Goal: Check status: Check status

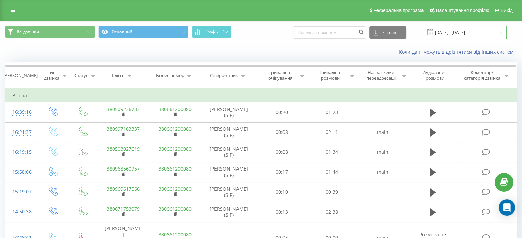
click at [502, 28] on input "20.07.2025 - 20.08.2025" at bounding box center [464, 32] width 83 height 13
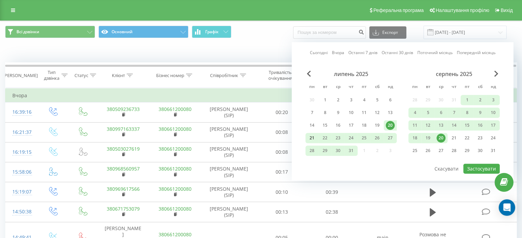
click at [313, 137] on div "21" at bounding box center [311, 138] width 9 height 9
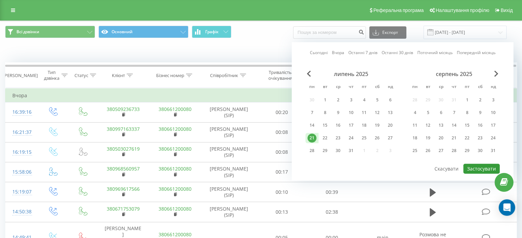
click at [475, 169] on button "Застосувати" at bounding box center [481, 169] width 36 height 10
type input "21.07.2025 - 21.07.2025"
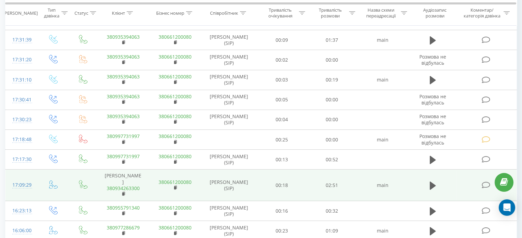
scroll to position [21, 0]
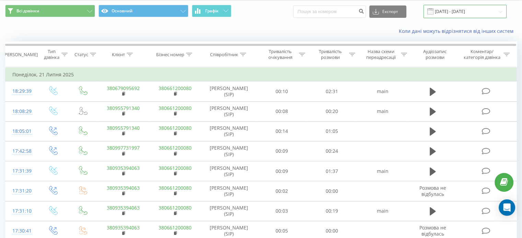
click at [466, 15] on input "21.07.2025 - 21.07.2025" at bounding box center [464, 11] width 83 height 13
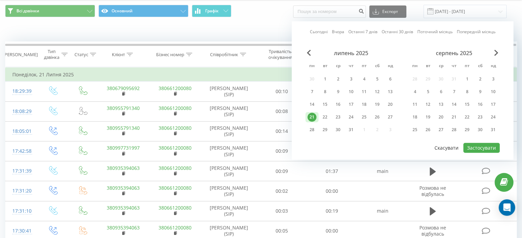
click at [446, 146] on button "Скасувати" at bounding box center [447, 148] width 32 height 10
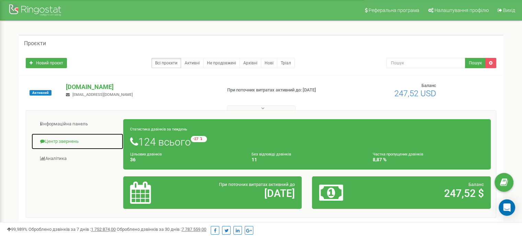
click at [64, 141] on link "Центр звернень" at bounding box center [77, 141] width 92 height 17
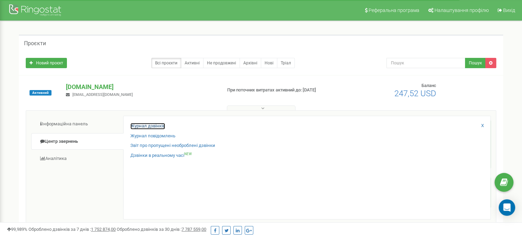
click at [151, 126] on link "Журнал дзвінків" at bounding box center [147, 126] width 35 height 7
click at [150, 125] on link "Журнал дзвінків" at bounding box center [147, 126] width 35 height 7
